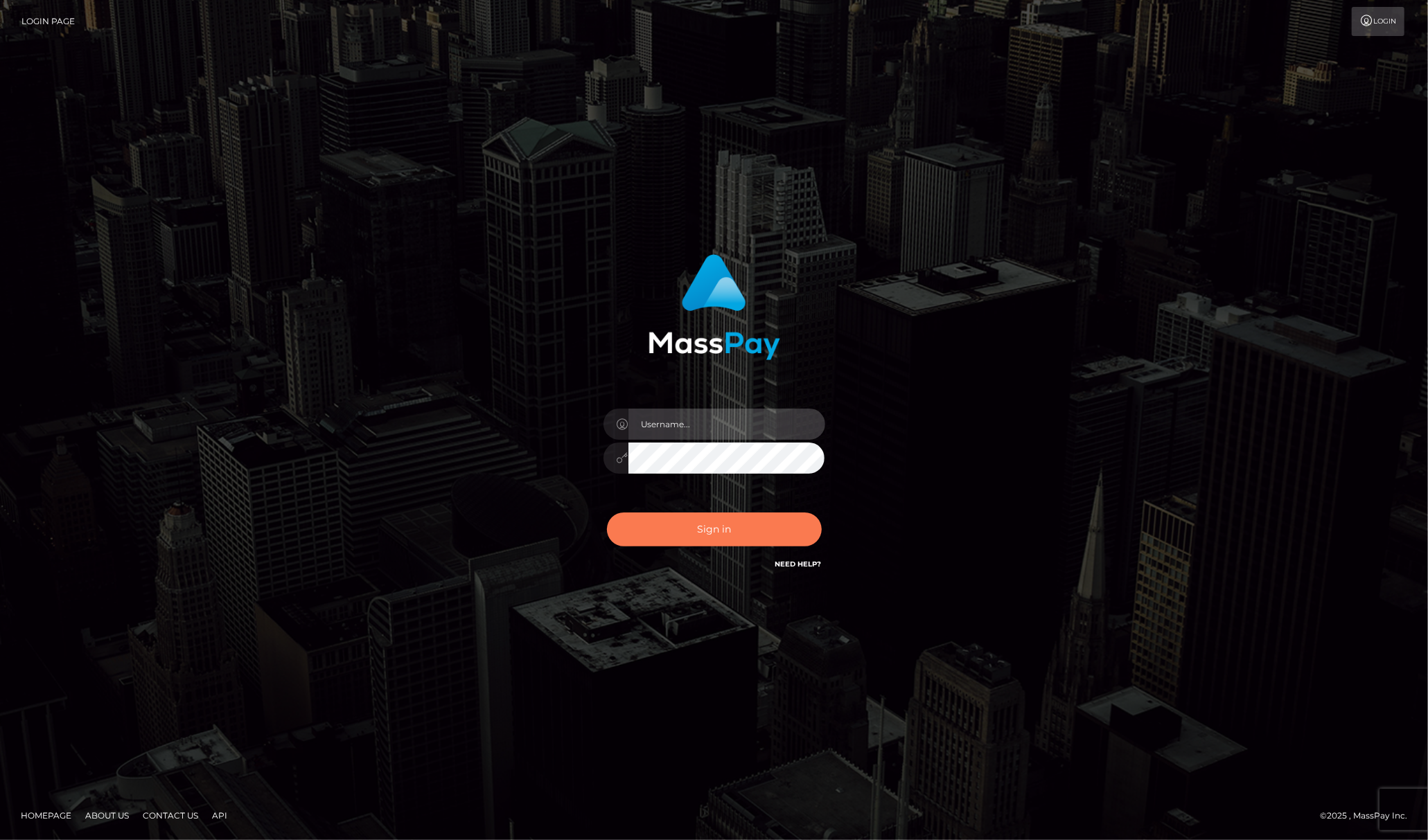
type input "Gaizelle"
click at [698, 533] on button "Sign in" at bounding box center [714, 529] width 215 height 34
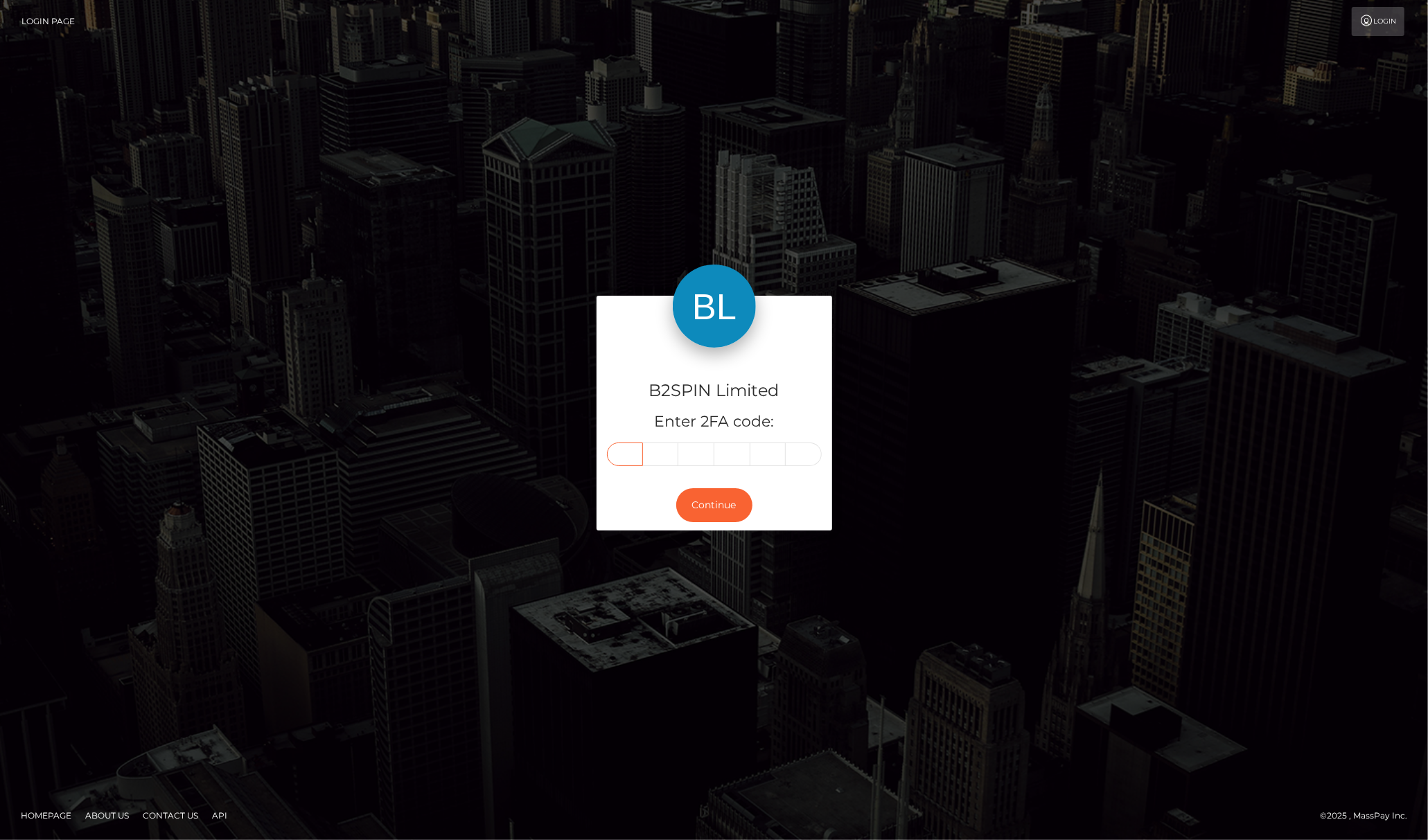
click at [630, 455] on input "text" at bounding box center [624, 454] width 36 height 23
type input "3"
type input "8"
type input "9"
type input "2"
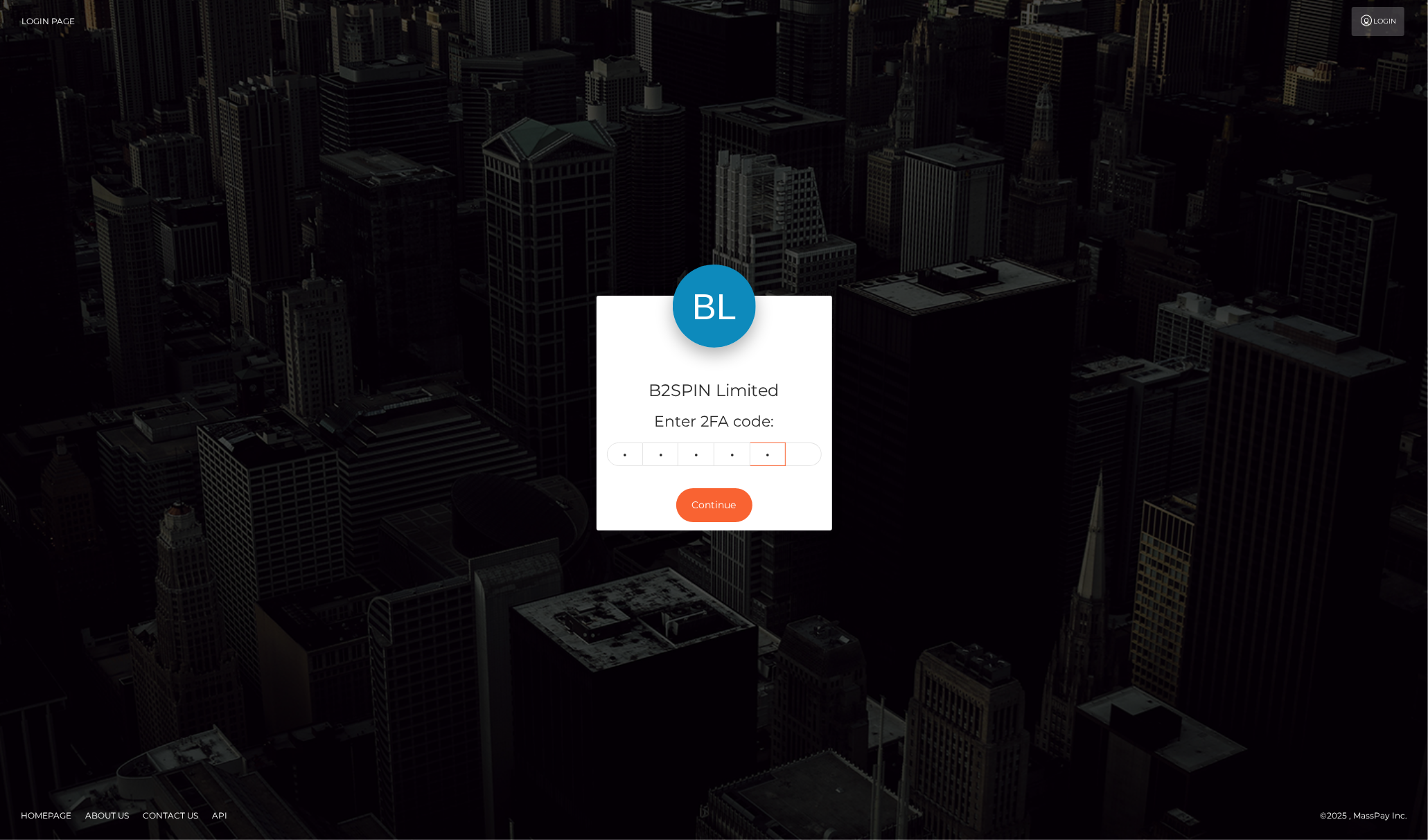
type input "7"
type input "2"
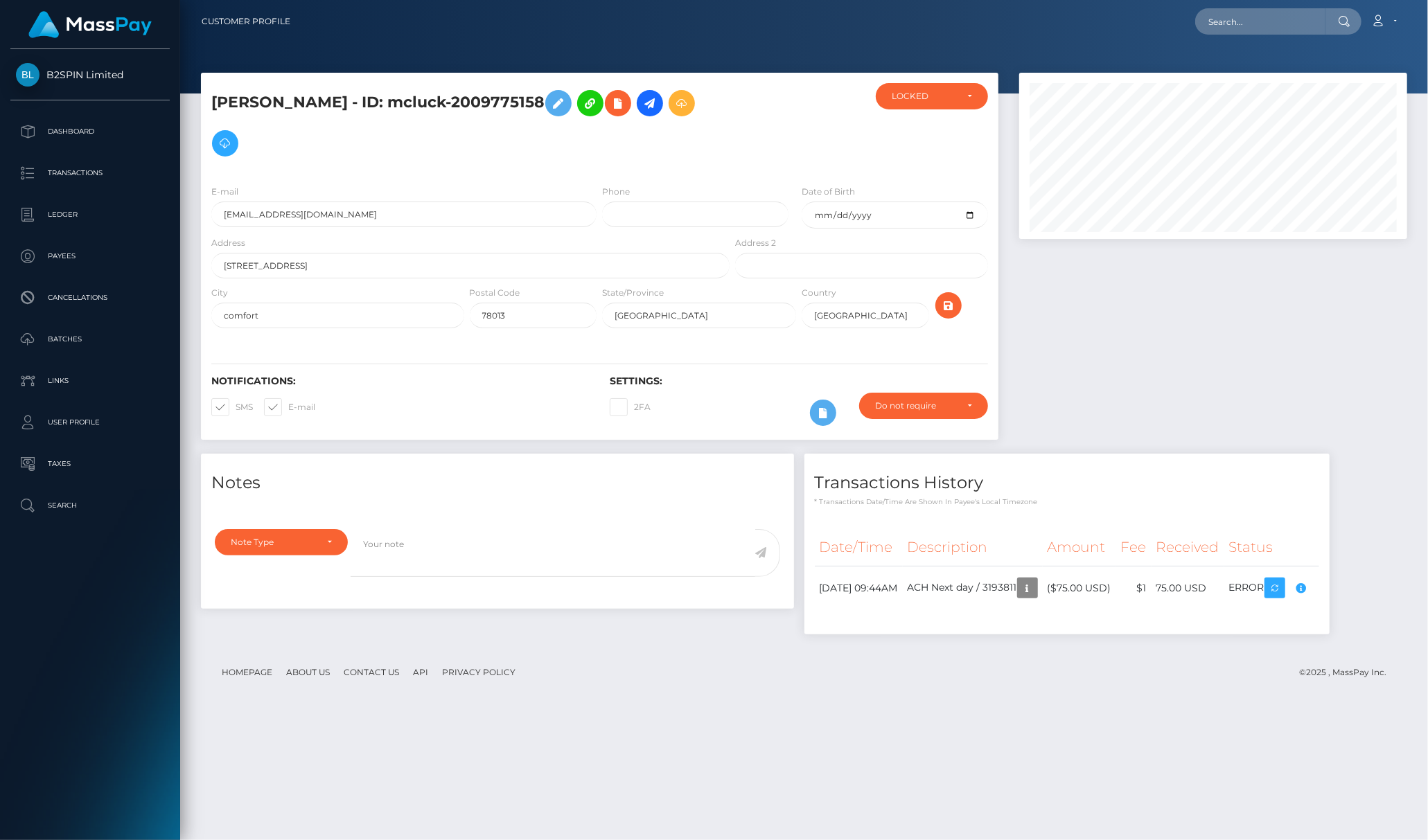
scroll to position [166, 388]
click at [1021, 686] on footer "Homepage About Us Contact Us API Privacy Policy © 2025 , MassPay Inc." at bounding box center [804, 673] width 1206 height 48
drag, startPoint x: 425, startPoint y: 59, endPoint x: 475, endPoint y: 81, distance: 54.6
click at [425, 59] on div at bounding box center [804, 47] width 1247 height 94
click at [1153, 303] on div at bounding box center [1212, 262] width 409 height 381
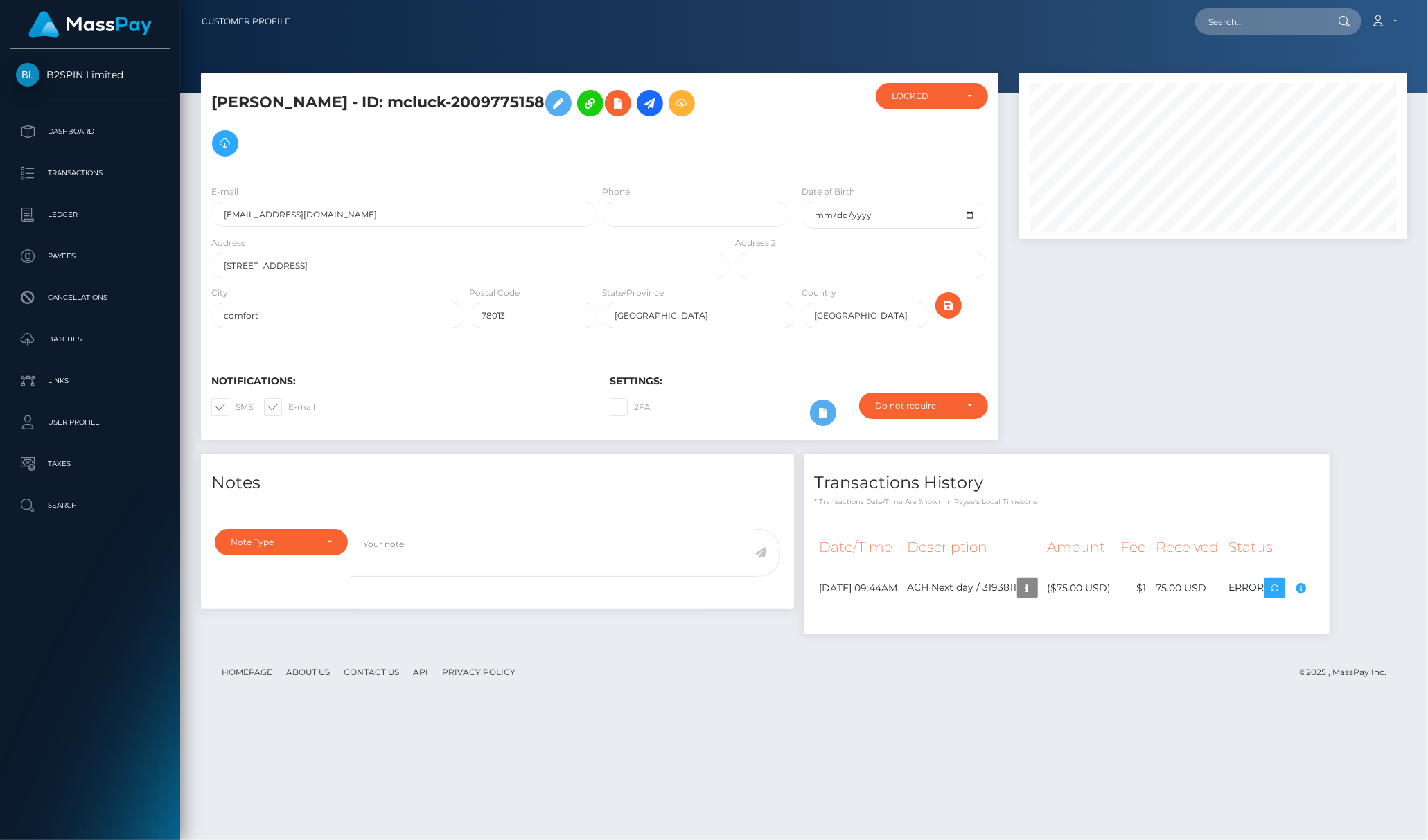
click at [973, 730] on div "GIZELLE LOZANO - ID: mcluck-2009775158 LOCKED LOCKED E-mail Phone TX" at bounding box center [804, 450] width 1247 height 755
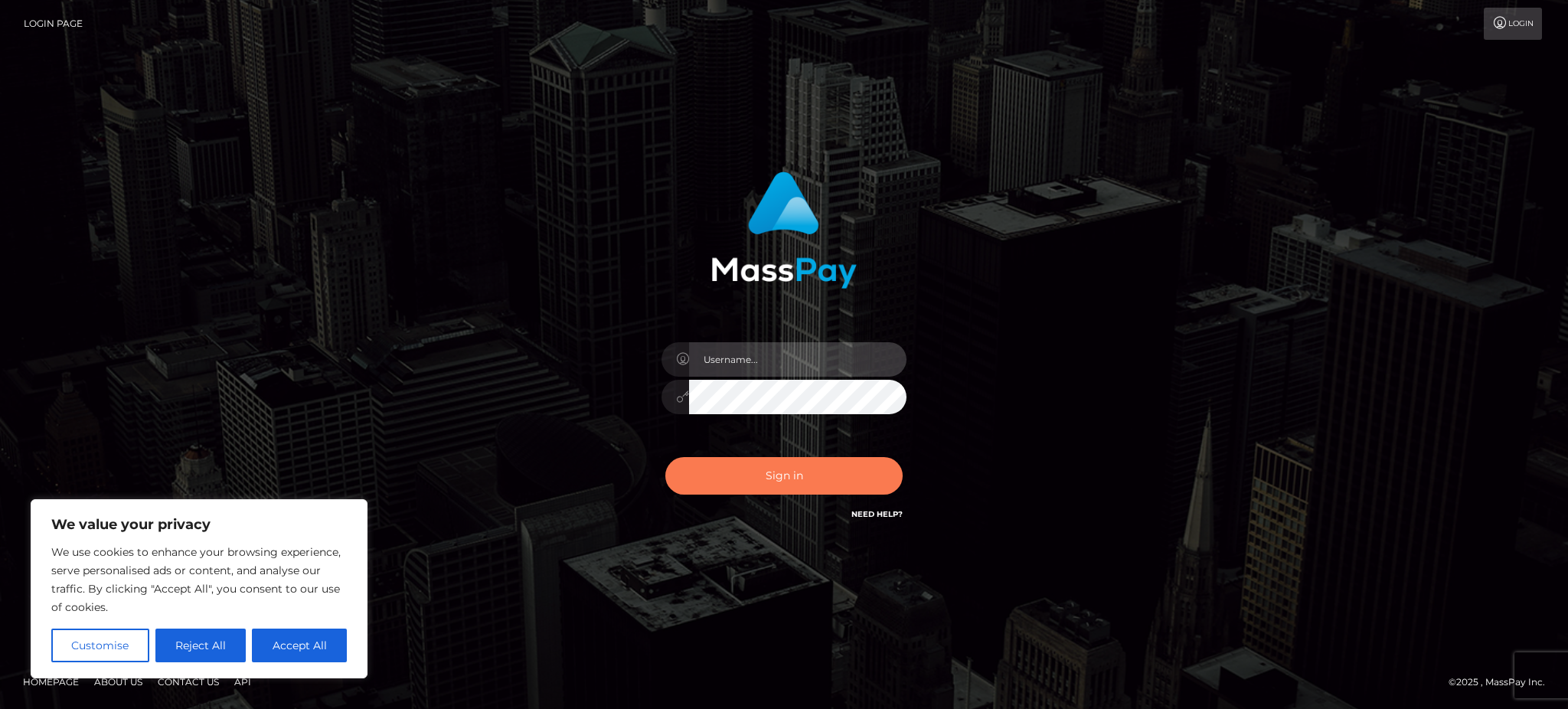
type input "Gaizelle"
click at [779, 473] on button "Sign in" at bounding box center [784, 476] width 238 height 37
type input "Gaizelle"
click at [816, 475] on button "Sign in" at bounding box center [784, 476] width 238 height 37
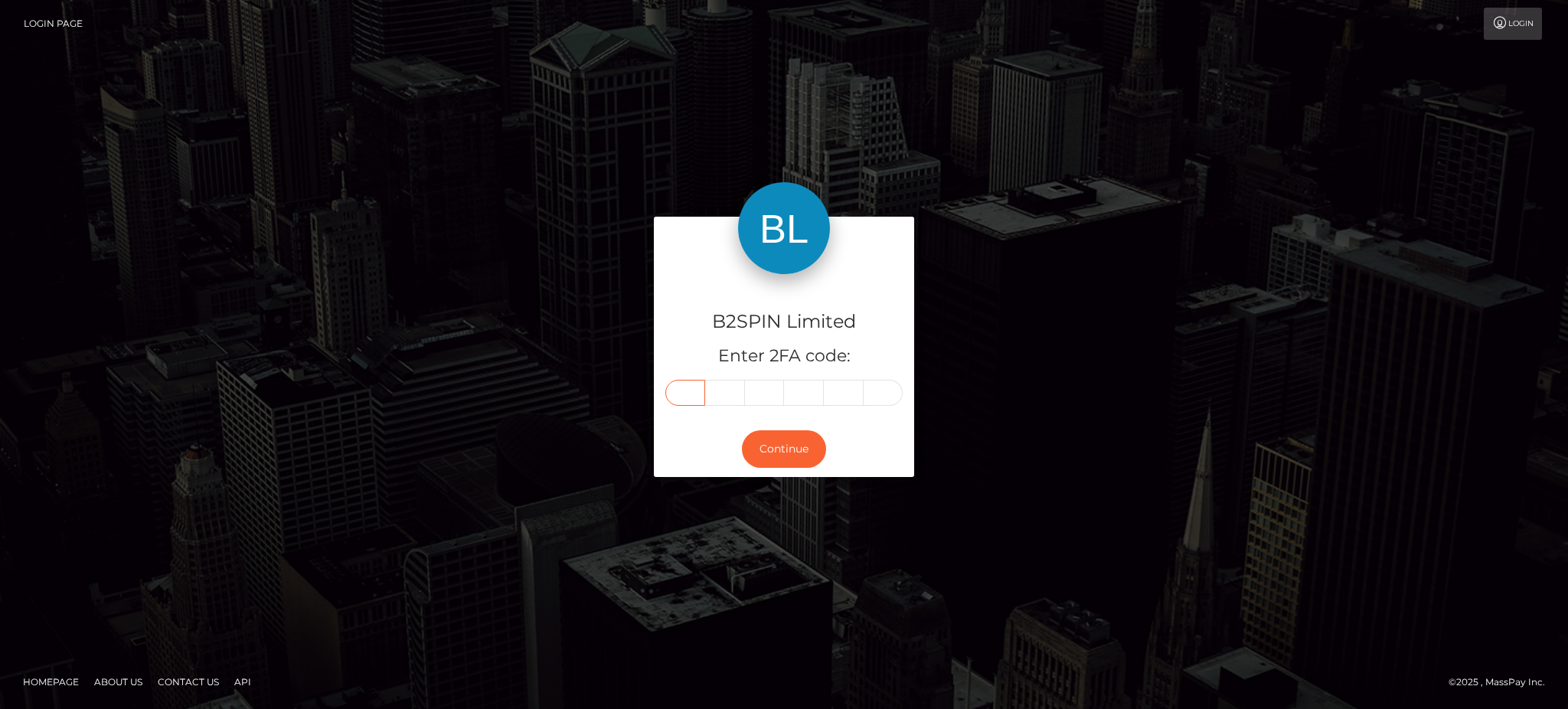
click at [691, 382] on input "text" at bounding box center [685, 393] width 40 height 26
type input "3"
type input "1"
type input "4"
type input "6"
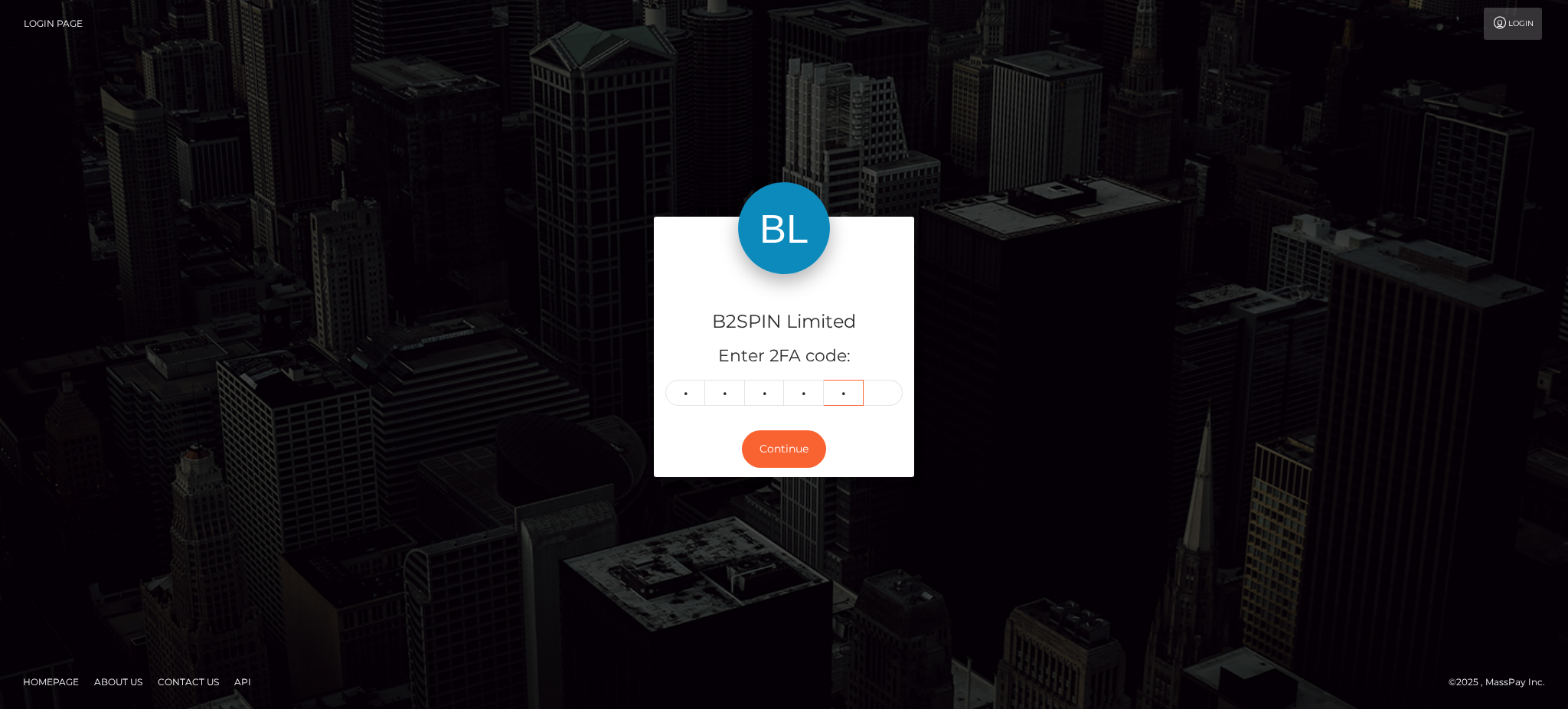
type input "7"
type input "4"
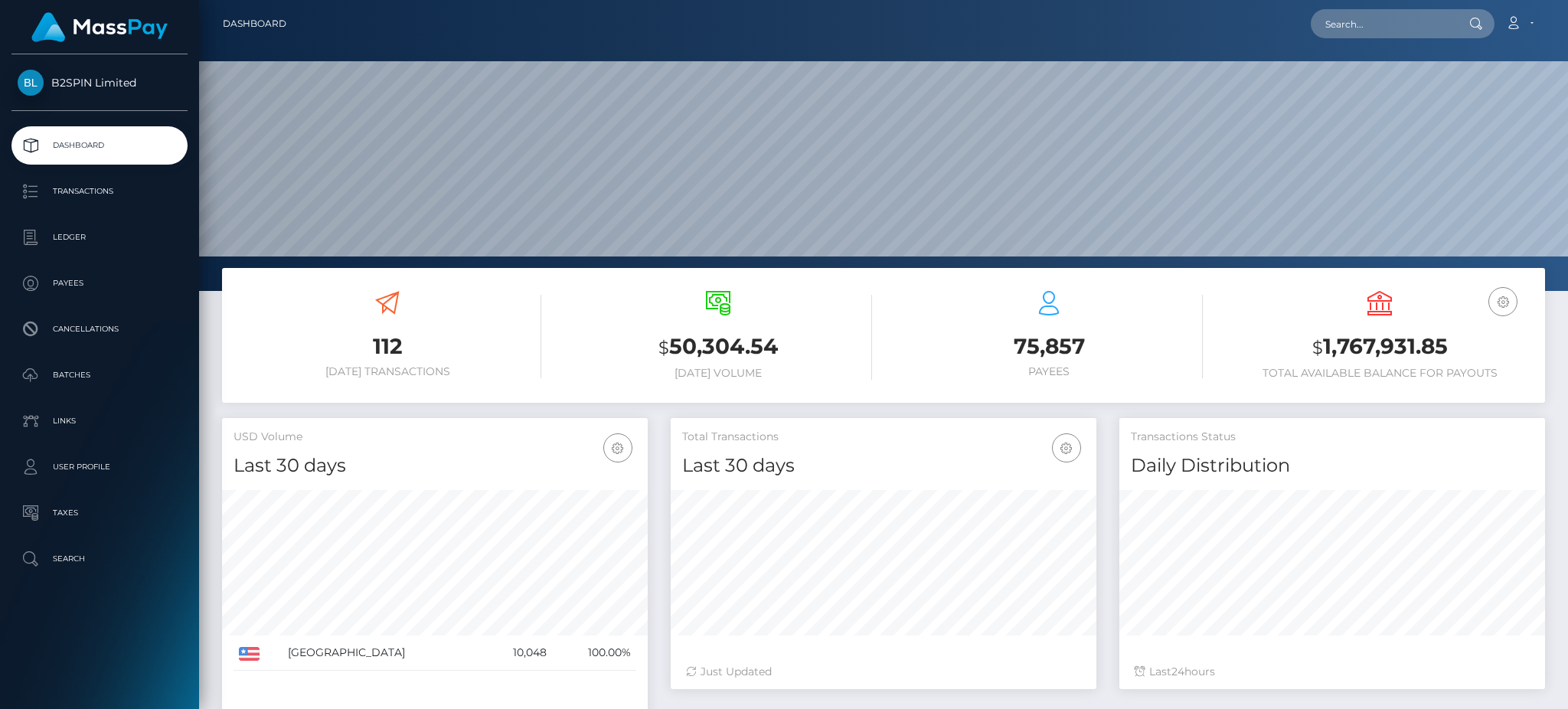
scroll to position [272, 425]
click at [1379, 32] on input "text" at bounding box center [1383, 23] width 144 height 29
paste input "3193811"
type input "3193811"
click at [1369, 74] on link "[PERSON_NAME]" at bounding box center [1372, 79] width 123 height 28
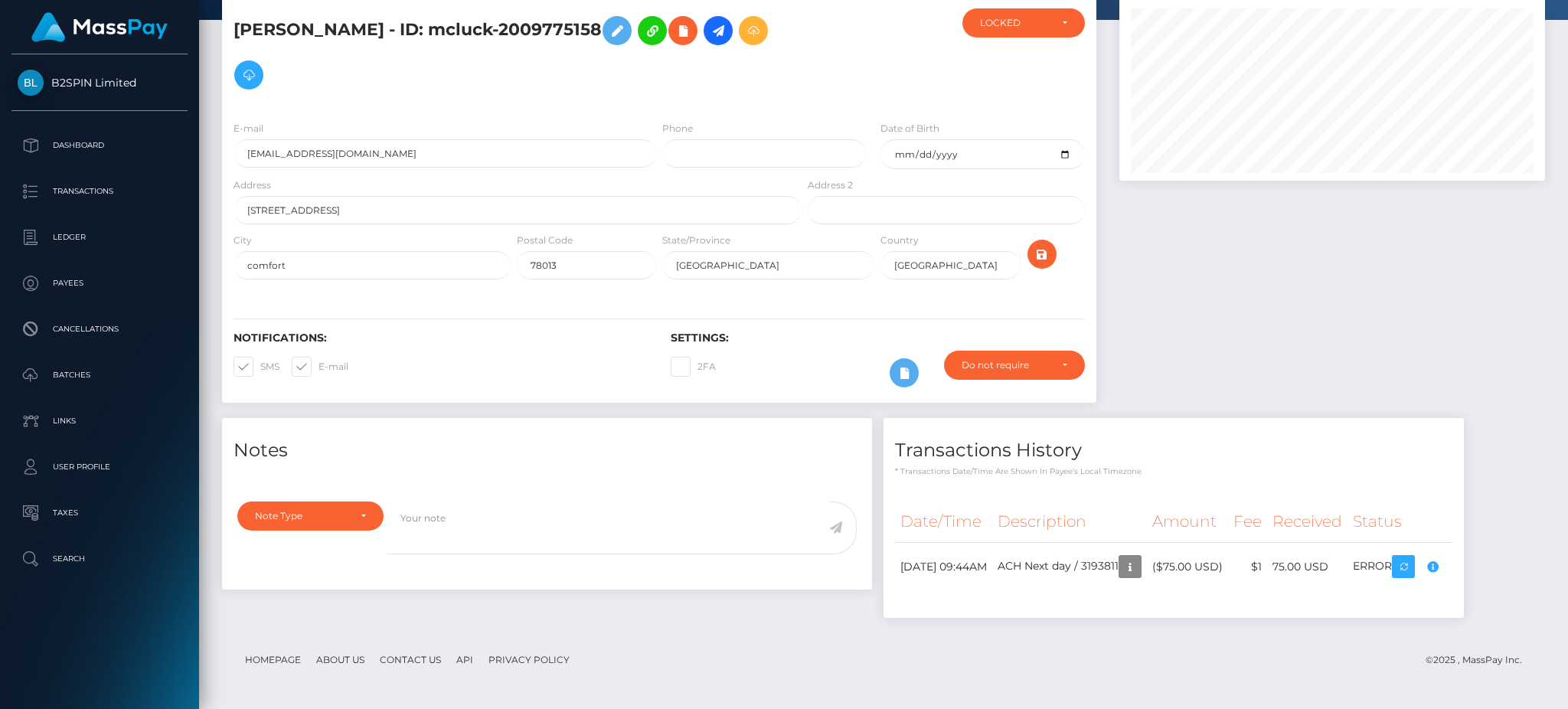
scroll to position [184, 425]
click at [1180, 226] on div at bounding box center [1332, 207] width 449 height 421
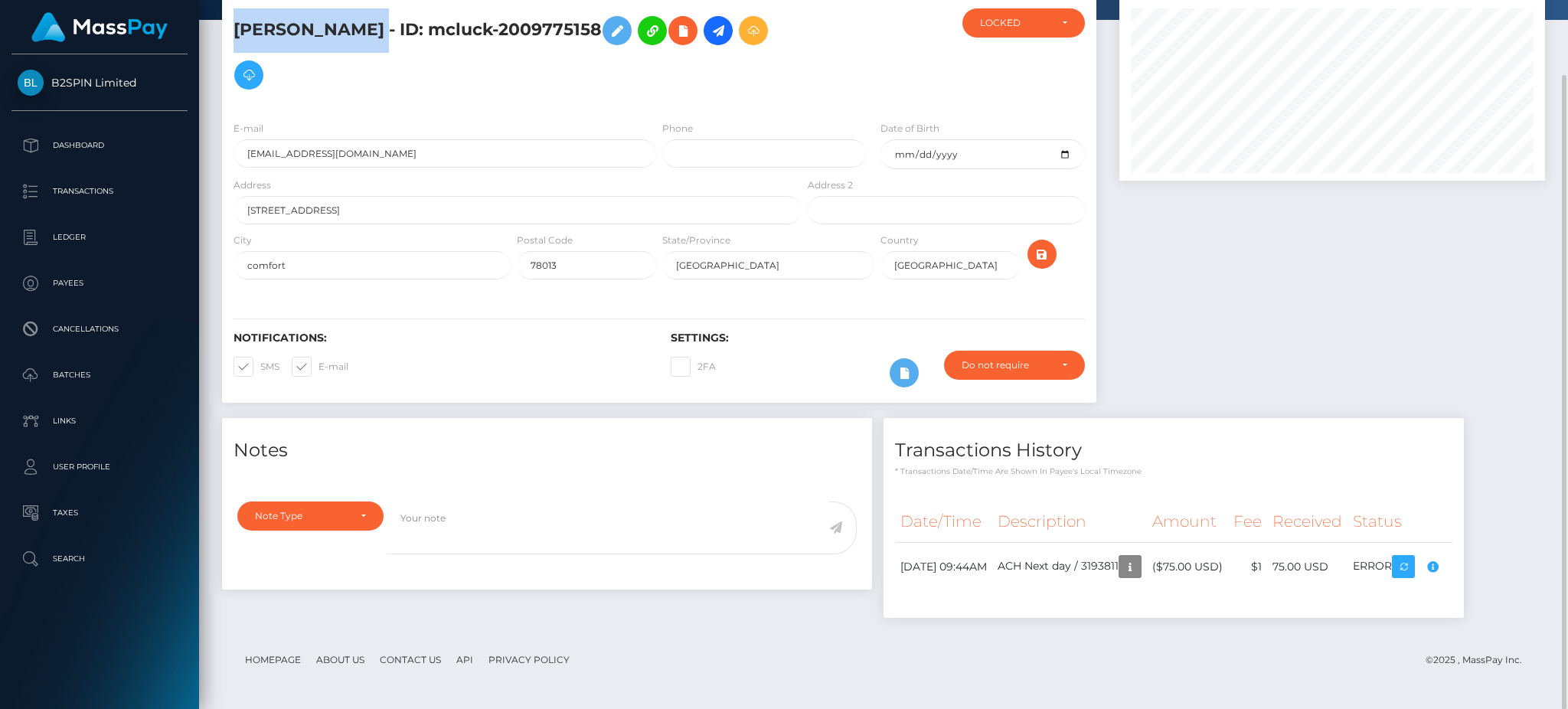
drag, startPoint x: 386, startPoint y: 27, endPoint x: 237, endPoint y: 14, distance: 149.6
click at [237, 14] on h5 "GIZELLE LOZANO - ID: mcluck-2009775158" at bounding box center [513, 53] width 560 height 89
copy h5 "GIZELLE LOZANO"
click at [320, 158] on input "vortexzytt@gmail.com" at bounding box center [445, 153] width 423 height 28
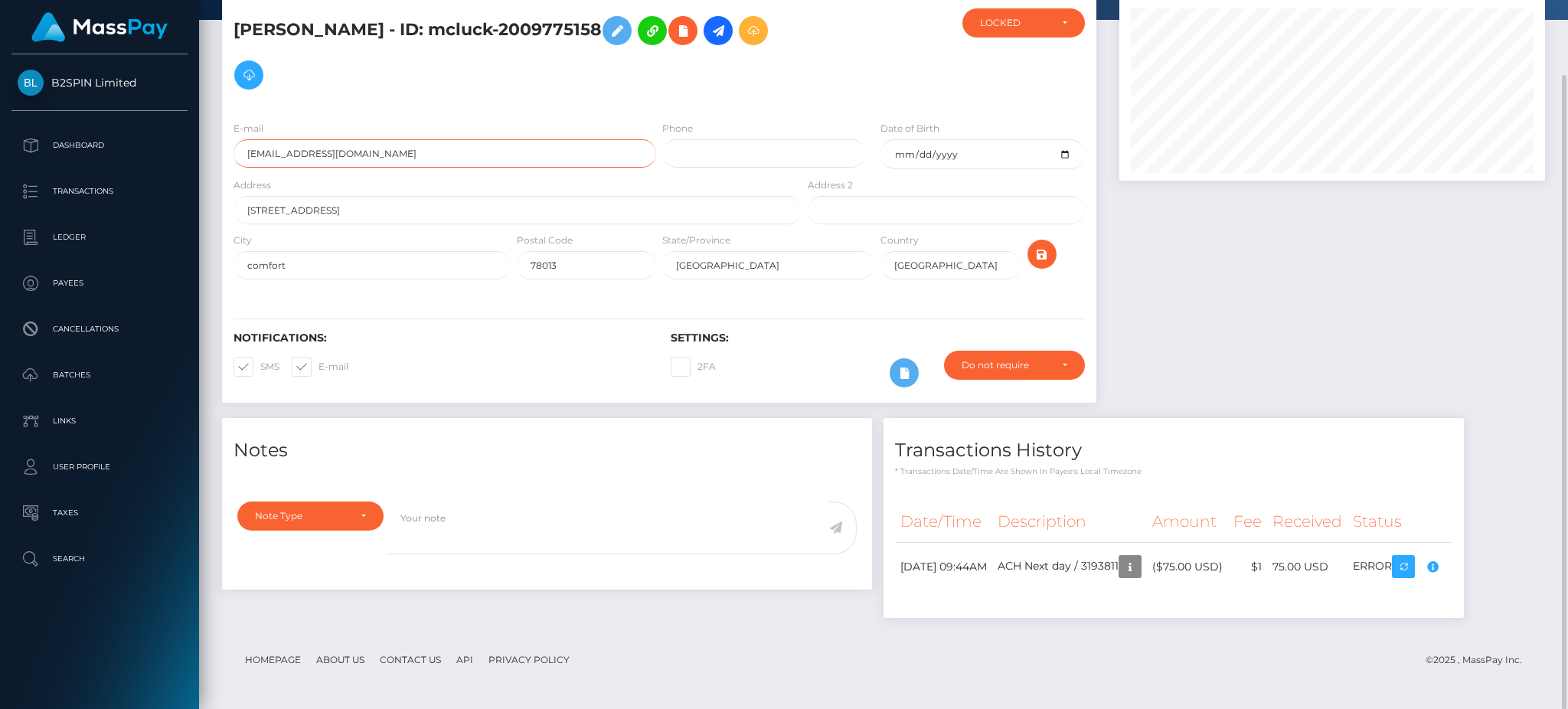
click at [320, 158] on input "vortexzytt@gmail.com" at bounding box center [445, 153] width 423 height 28
click at [1227, 289] on div at bounding box center [1332, 207] width 449 height 421
drag, startPoint x: 390, startPoint y: 23, endPoint x: 237, endPoint y: 24, distance: 153.0
click at [237, 24] on h5 "GIZELLE LOZANO - ID: mcluck-2009775158" at bounding box center [513, 53] width 560 height 89
copy h5 "GIZELLE LOZANO"
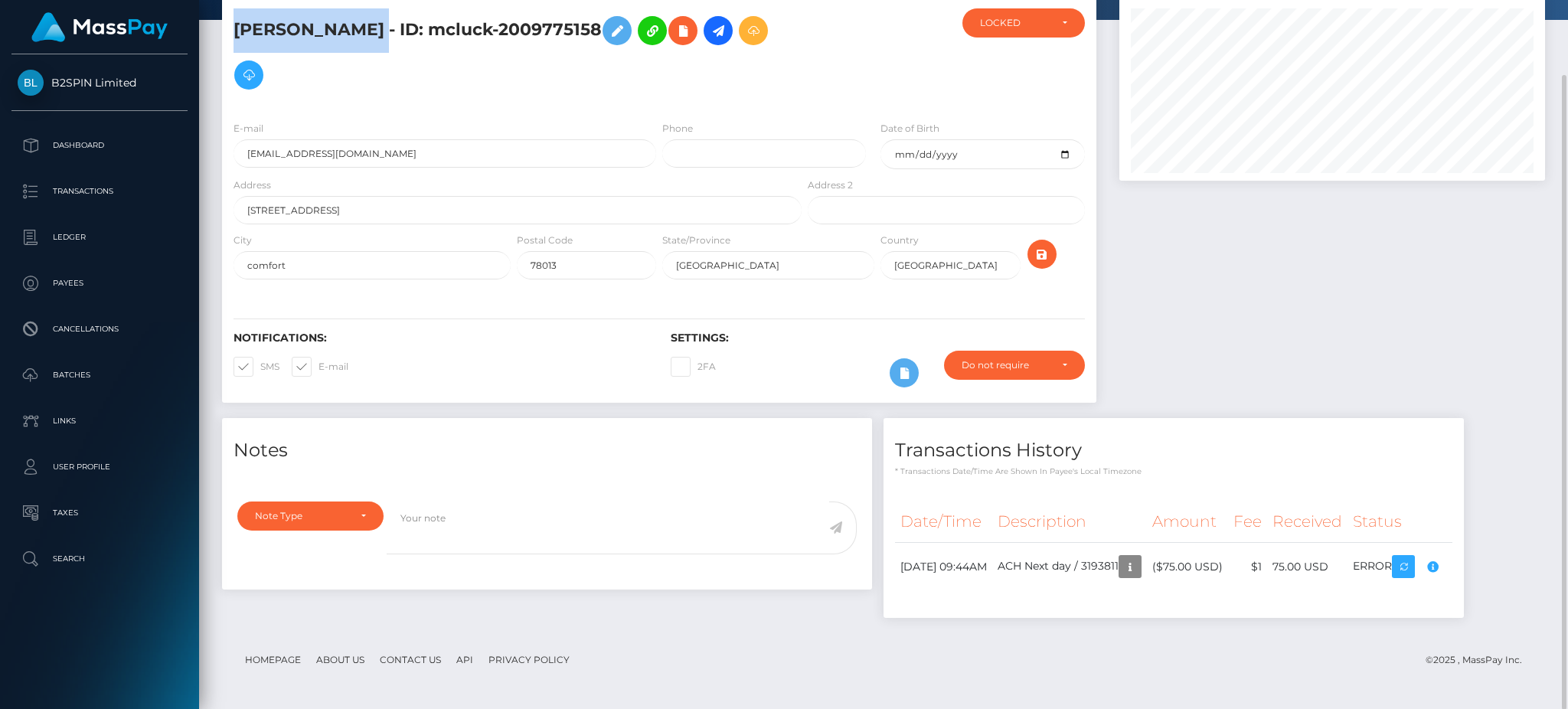
drag, startPoint x: 561, startPoint y: 24, endPoint x: 429, endPoint y: 25, distance: 132.0
click at [429, 25] on h5 "GIZELLE LOZANO - ID: mcluck-2009775158" at bounding box center [513, 53] width 560 height 89
copy h5 "mcluck-2009775158"
click at [297, 160] on input "vortexzytt@gmail.com" at bounding box center [445, 153] width 423 height 28
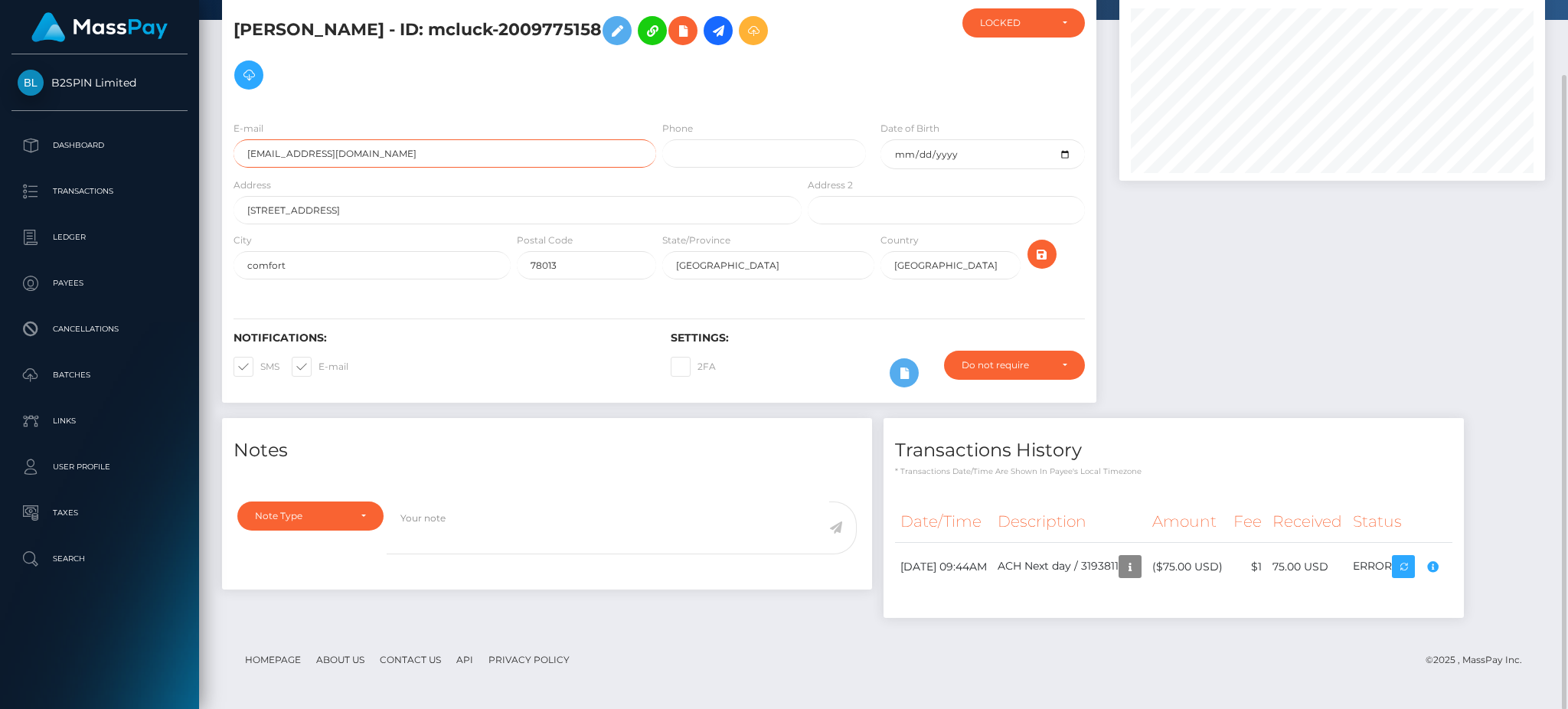
click at [297, 160] on input "vortexzytt@gmail.com" at bounding box center [445, 153] width 423 height 28
